Goal: Information Seeking & Learning: Learn about a topic

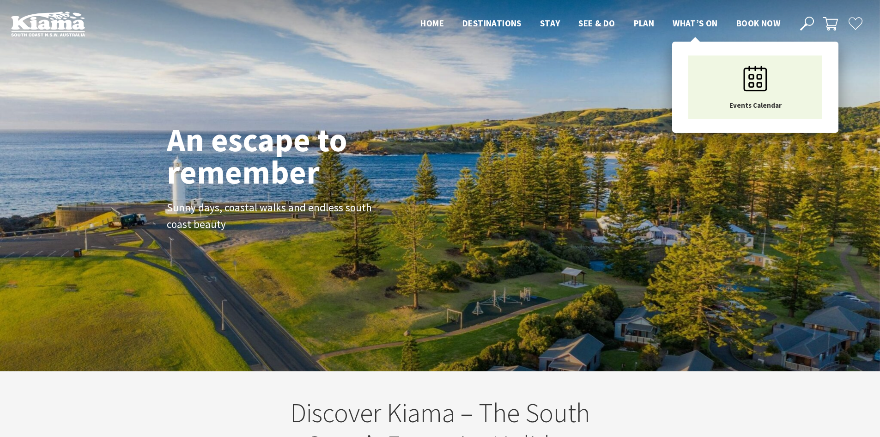
click at [694, 16] on li "What’s On Events Calendar" at bounding box center [695, 23] width 45 height 14
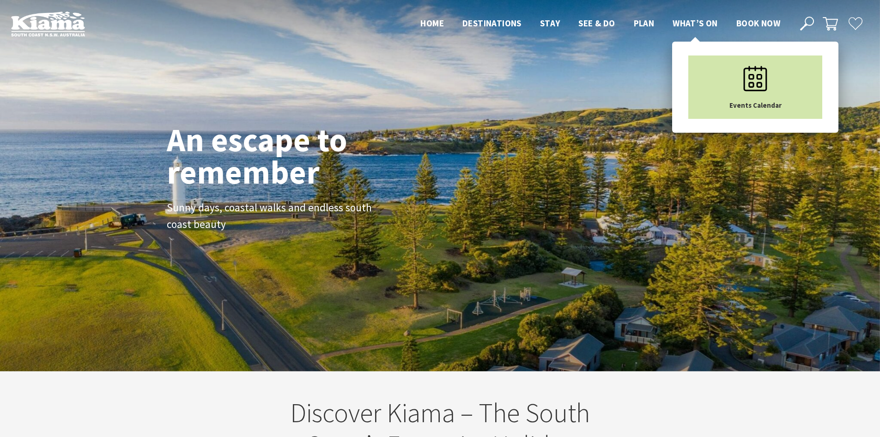
scroll to position [162, 887]
click at [744, 92] on icon "Main Menu" at bounding box center [756, 78] width 46 height 46
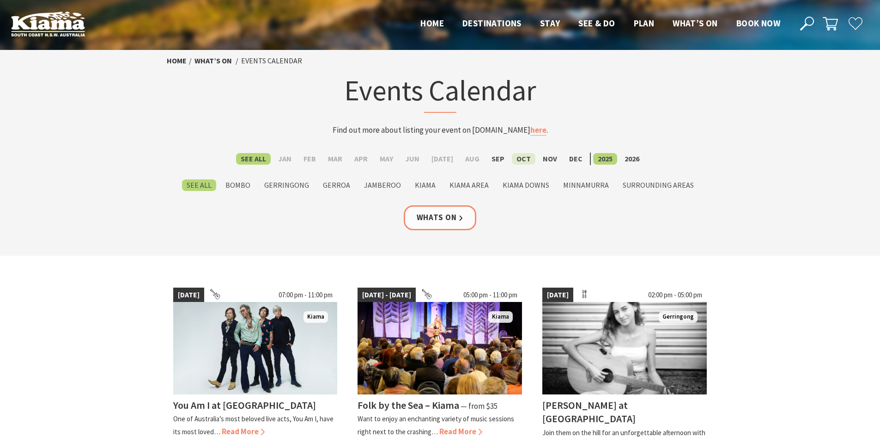
click at [519, 162] on label "Oct" at bounding box center [524, 159] width 24 height 12
click at [0, 0] on input "Oct" at bounding box center [0, 0] width 0 height 0
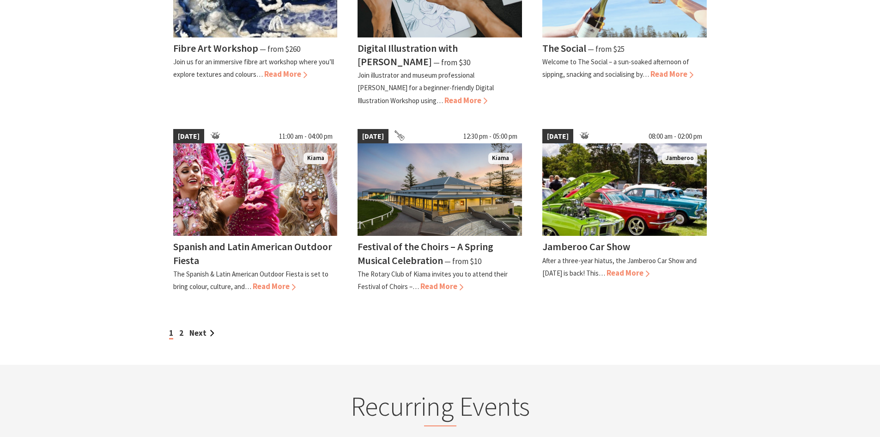
scroll to position [740, 0]
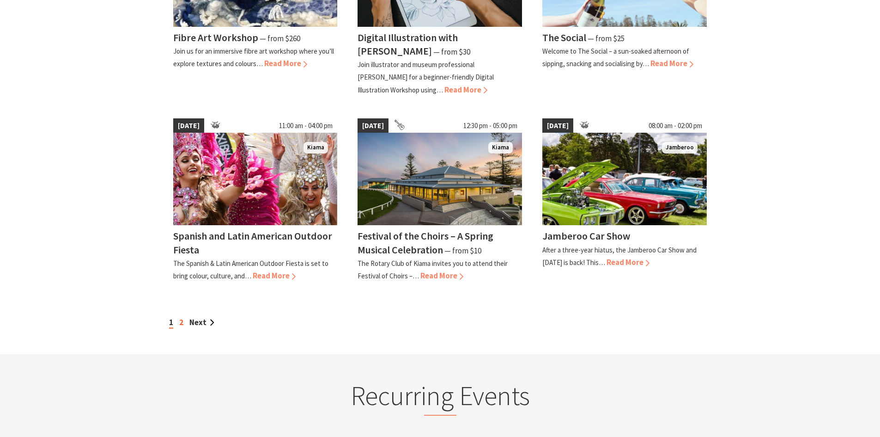
click at [180, 324] on link "2" at bounding box center [181, 322] width 4 height 10
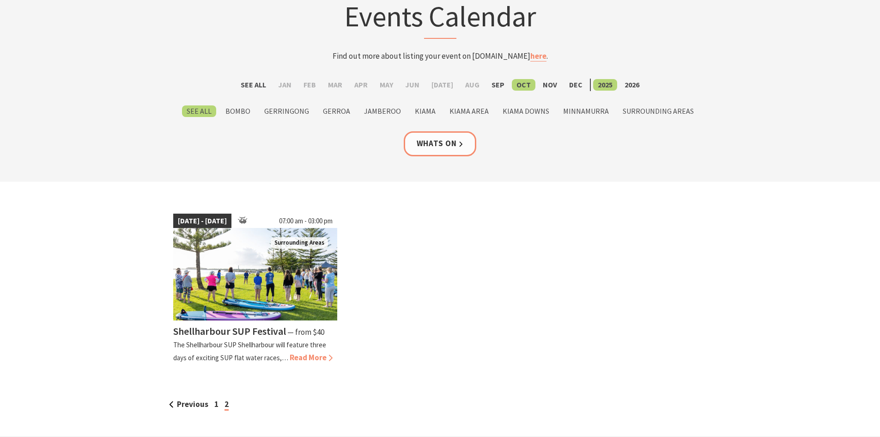
scroll to position [92, 0]
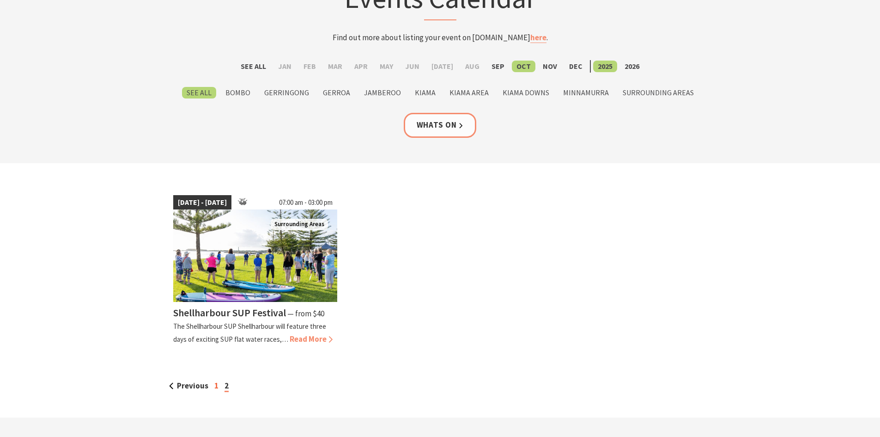
click at [214, 388] on link "1" at bounding box center [216, 385] width 4 height 10
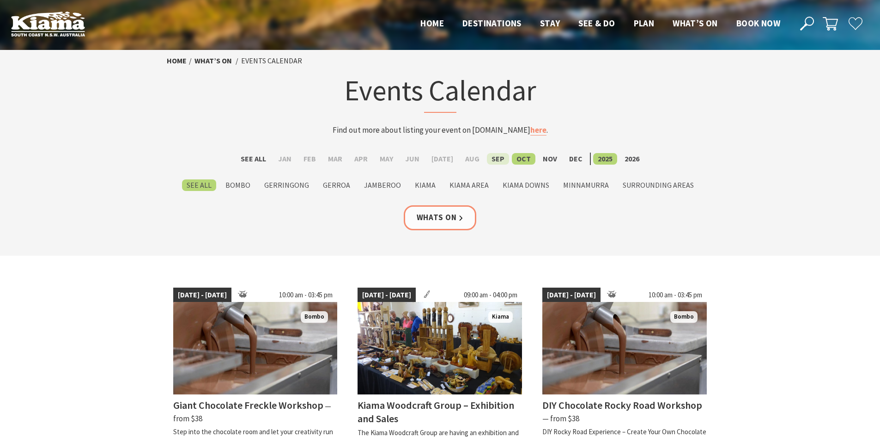
click at [492, 153] on label "Sep" at bounding box center [498, 159] width 22 height 12
click at [0, 0] on input "Sep" at bounding box center [0, 0] width 0 height 0
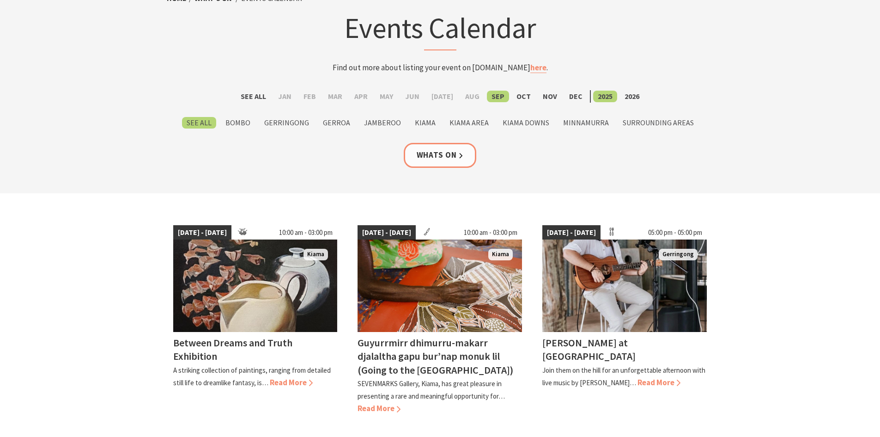
scroll to position [46, 0]
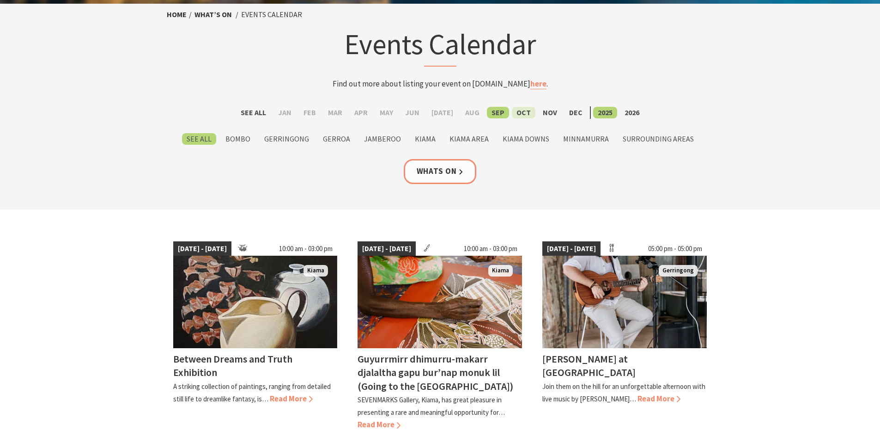
click at [527, 114] on label "Oct" at bounding box center [524, 113] width 24 height 12
click at [0, 0] on input "Oct" at bounding box center [0, 0] width 0 height 0
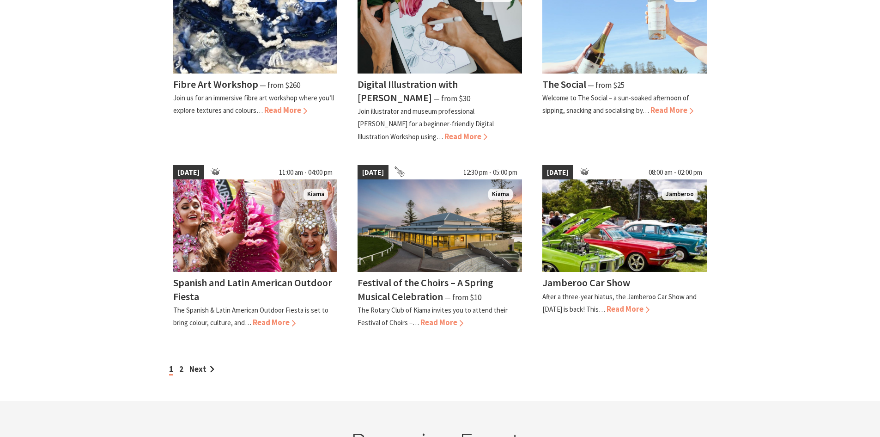
scroll to position [693, 0]
click at [181, 367] on link "2" at bounding box center [181, 368] width 4 height 10
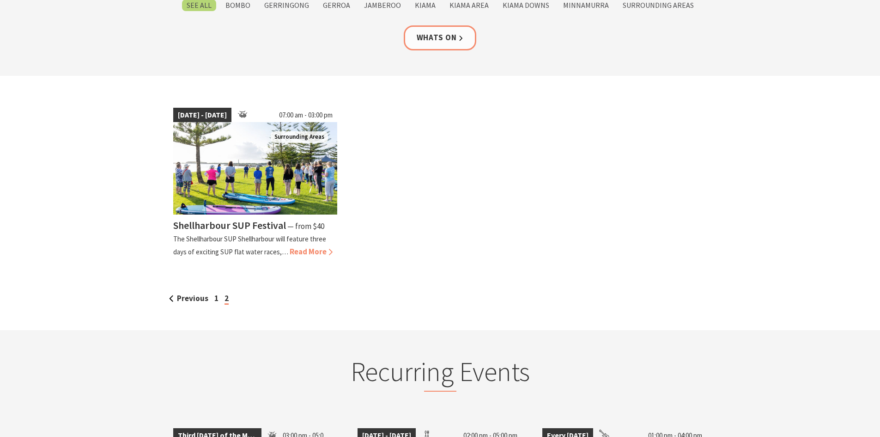
scroll to position [185, 0]
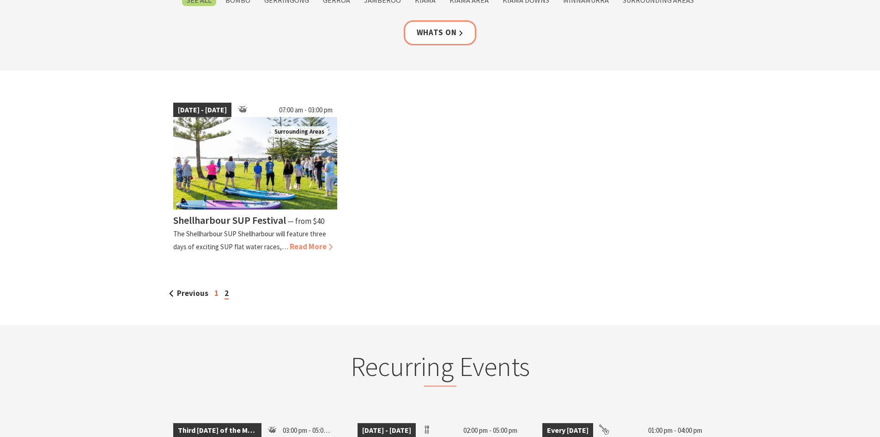
click at [216, 294] on link "1" at bounding box center [216, 293] width 4 height 10
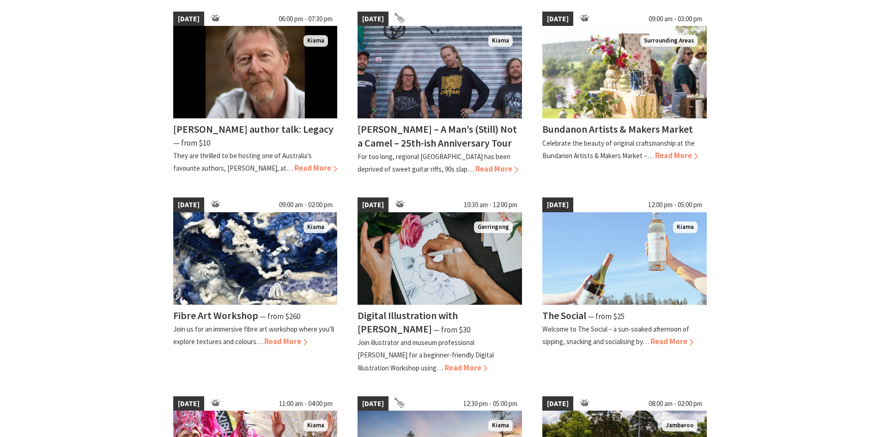
scroll to position [462, 0]
click at [686, 342] on span "Read More" at bounding box center [672, 341] width 43 height 10
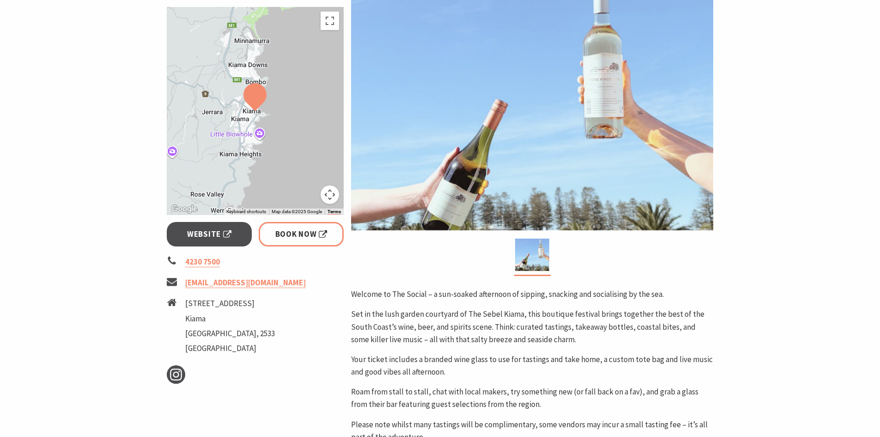
scroll to position [185, 0]
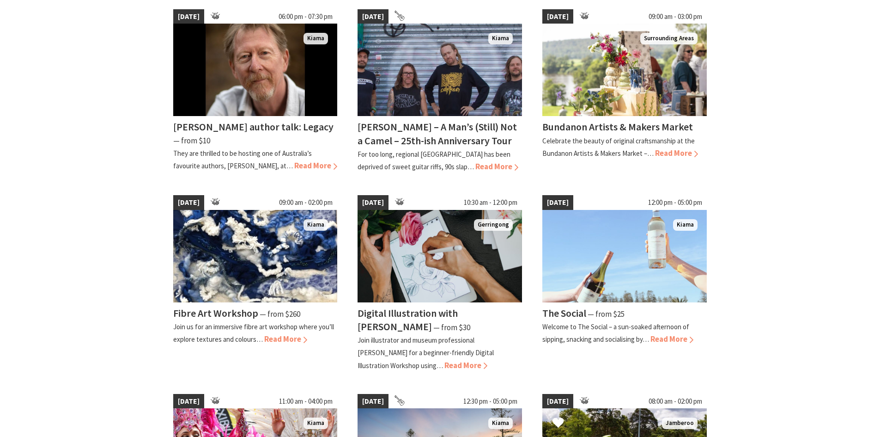
scroll to position [462, 0]
